Goal: Find specific page/section: Find specific page/section

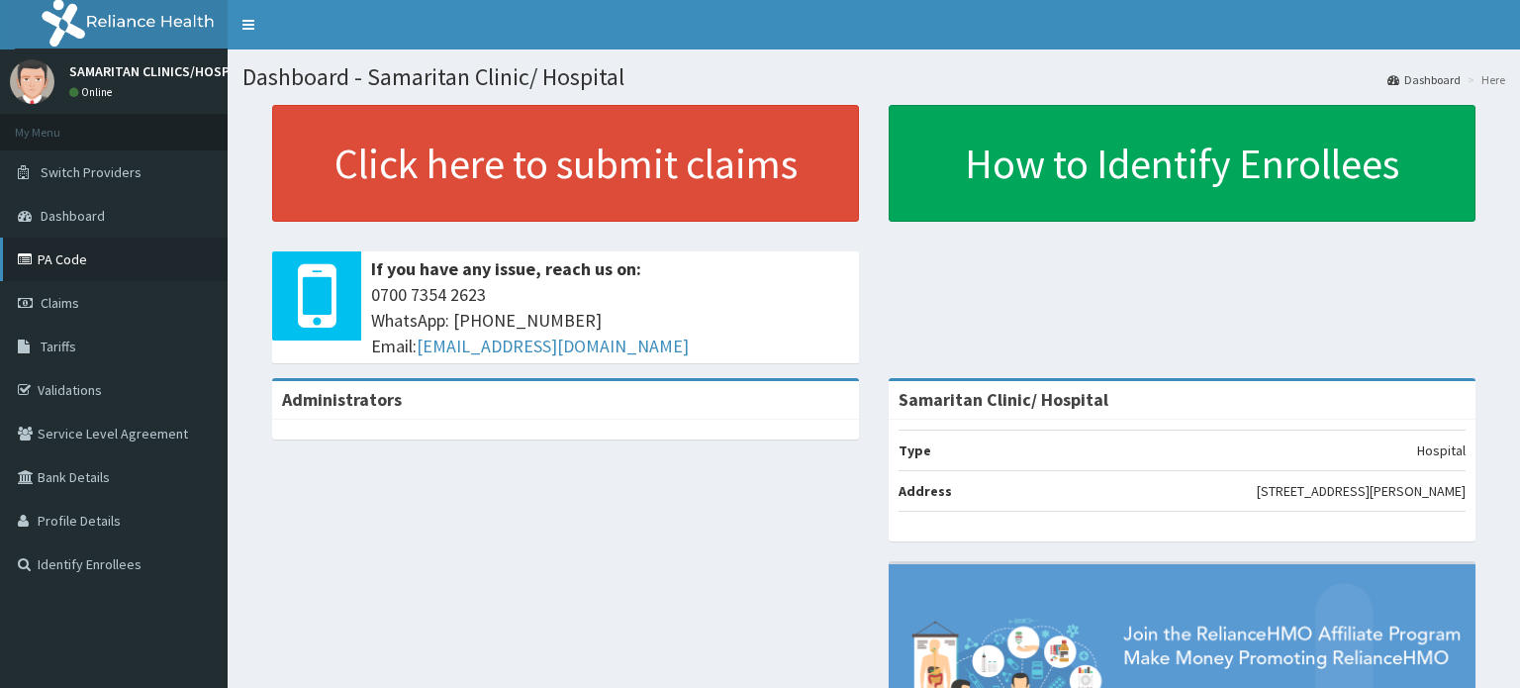
click at [61, 256] on link "PA Code" at bounding box center [114, 260] width 228 height 44
click at [55, 256] on link "PA Code" at bounding box center [114, 260] width 228 height 44
